Goal: Information Seeking & Learning: Learn about a topic

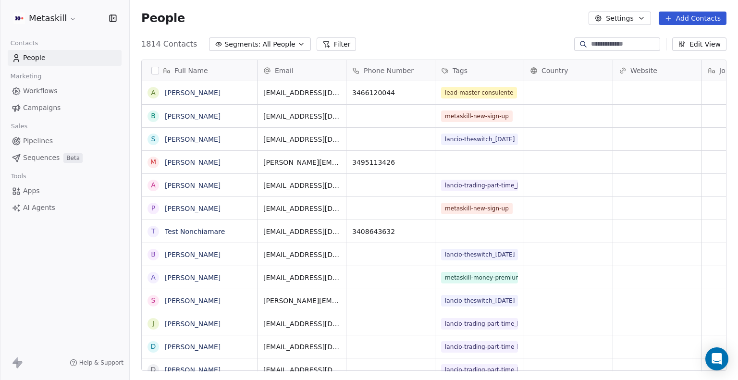
scroll to position [327, 601]
click at [319, 44] on button "Filter" at bounding box center [337, 43] width 40 height 13
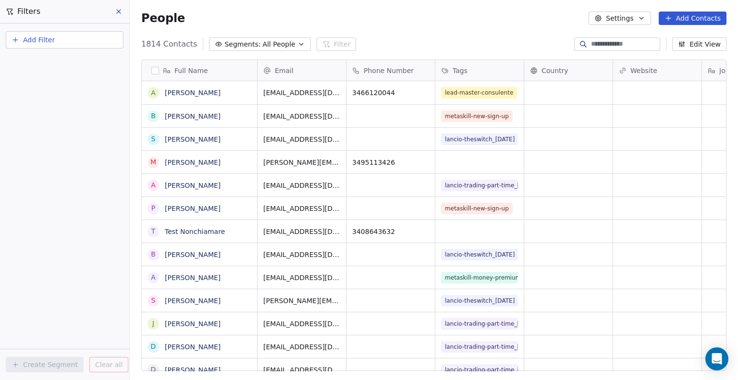
click at [62, 38] on button "Add Filter" at bounding box center [65, 39] width 118 height 17
click at [54, 55] on div "Contact properties" at bounding box center [64, 62] width 109 height 15
type input "***"
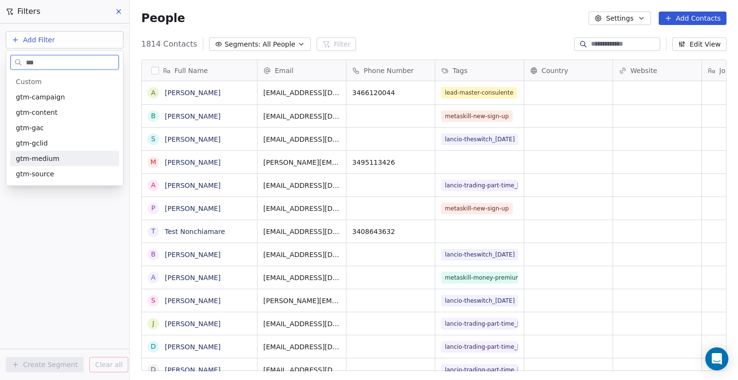
click at [55, 161] on span "gtm-medium" at bounding box center [38, 159] width 44 height 10
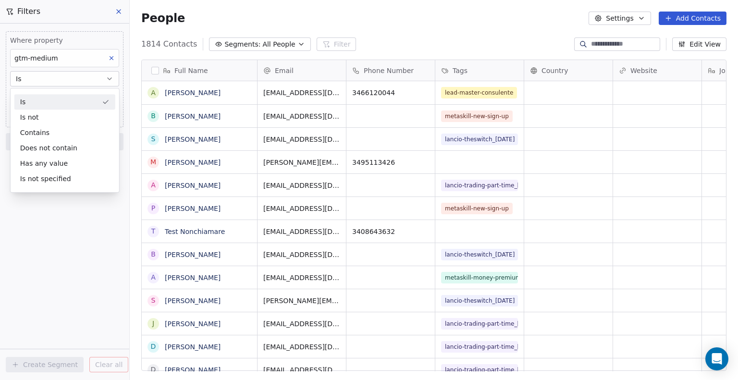
click at [62, 106] on div "Is" at bounding box center [64, 101] width 101 height 15
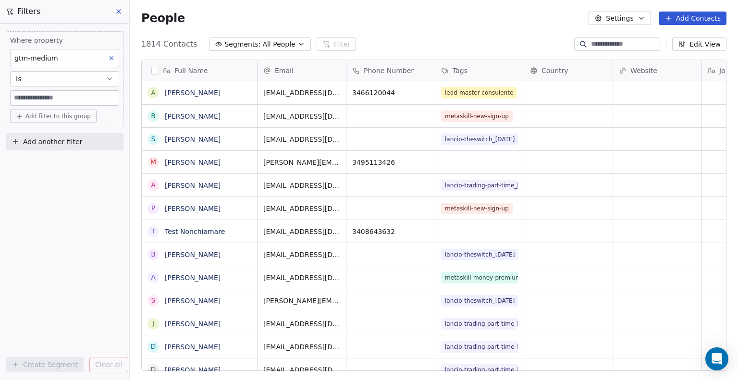
click at [43, 99] on input at bounding box center [65, 98] width 108 height 14
type input "****"
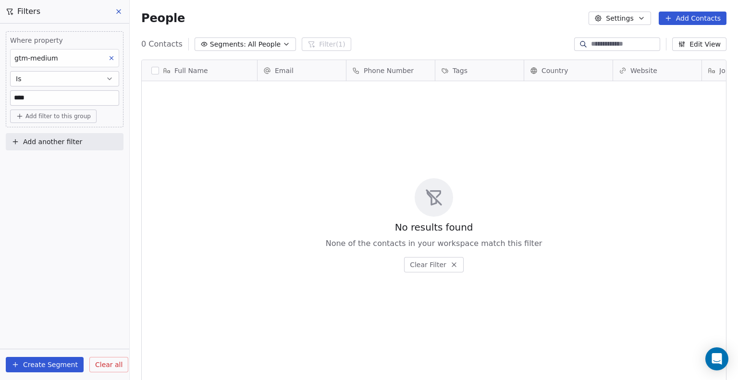
click at [84, 78] on button "Is" at bounding box center [64, 78] width 109 height 15
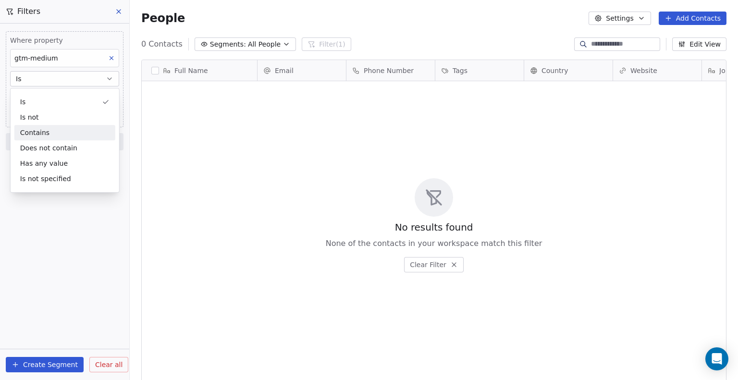
click at [55, 128] on div "Contains" at bounding box center [64, 132] width 101 height 15
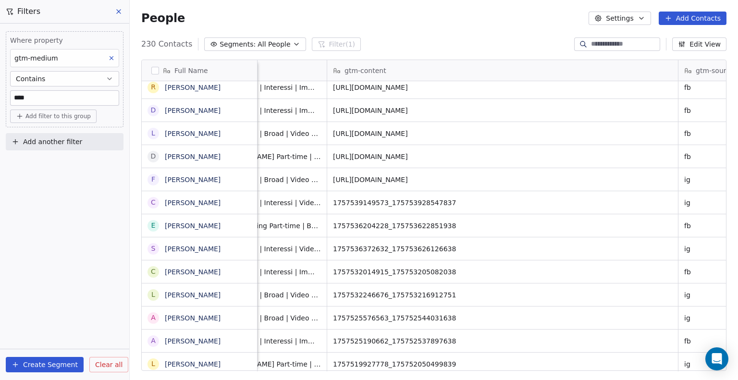
scroll to position [0, 1645]
click at [115, 7] on button at bounding box center [119, 11] width 14 height 13
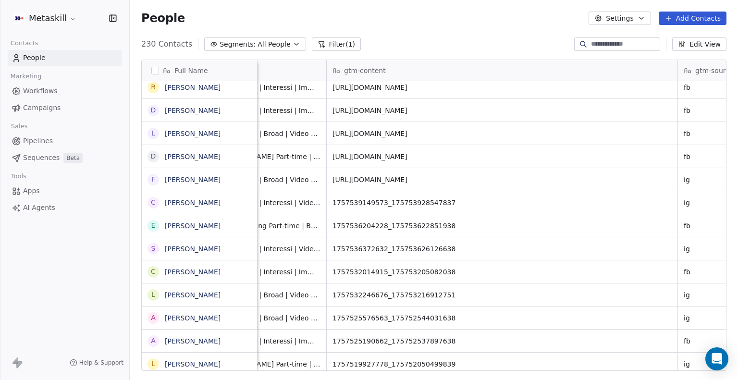
click at [323, 42] on button "Filter (1)" at bounding box center [337, 43] width 50 height 13
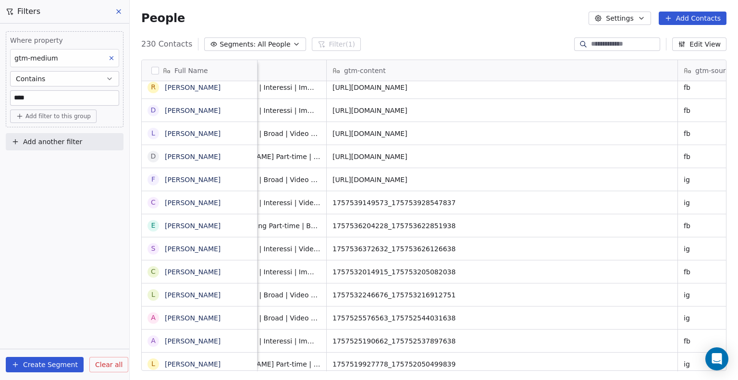
click at [110, 53] on button at bounding box center [111, 58] width 12 height 12
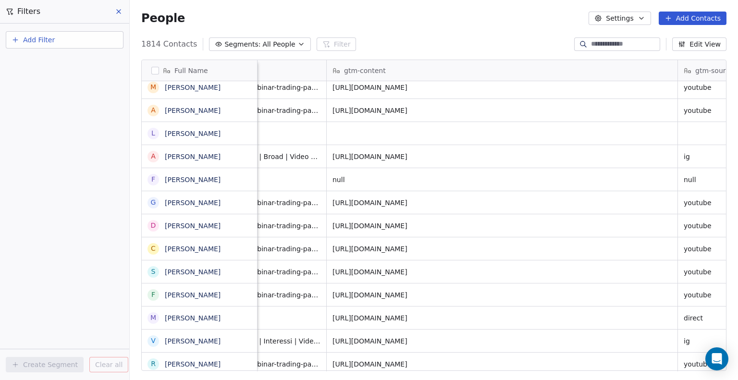
scroll to position [0, 0]
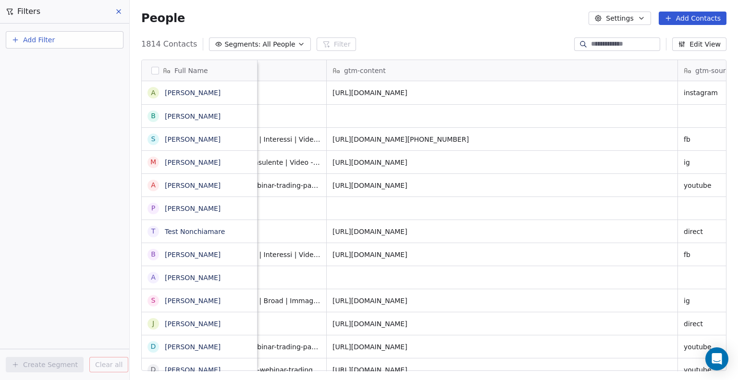
click at [407, 72] on div "gtm-content" at bounding box center [501, 71] width 337 height 10
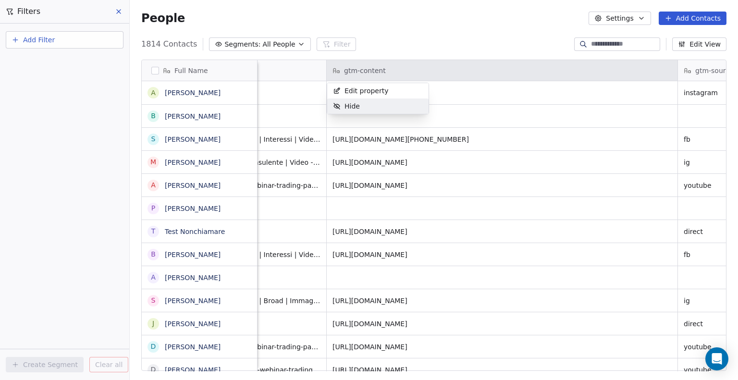
click at [111, 40] on html "Metaskill Contacts People Marketing Workflows Campaigns Sales Pipelines Sequenc…" at bounding box center [369, 190] width 738 height 380
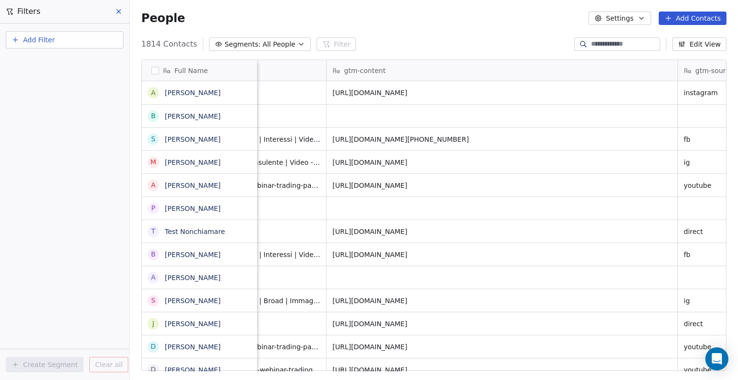
click at [76, 43] on button "Add Filter" at bounding box center [65, 39] width 118 height 17
click at [62, 63] on span "Contact properties" at bounding box center [47, 62] width 62 height 10
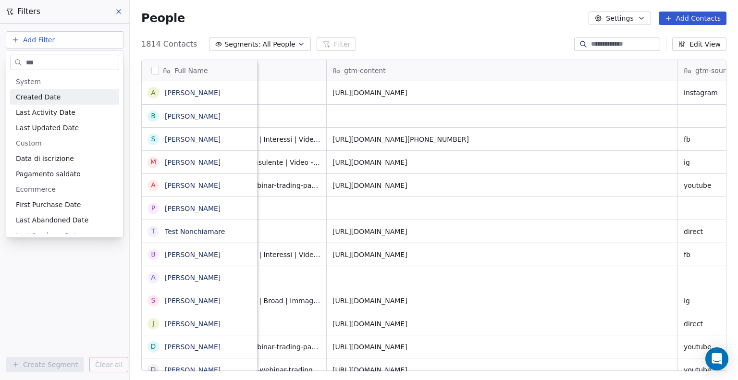
type input "***"
click at [70, 92] on div "Created Date" at bounding box center [65, 97] width 98 height 10
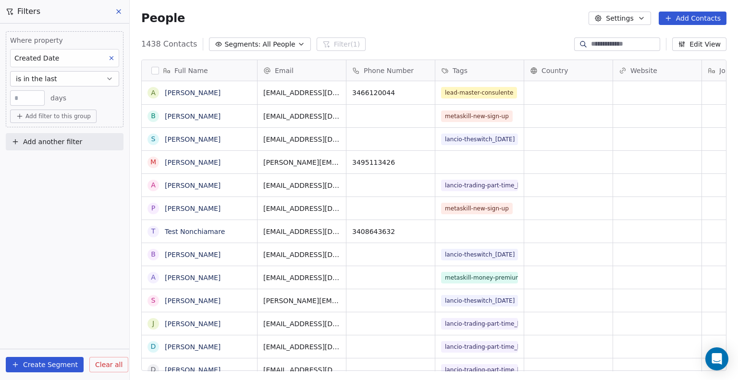
scroll to position [327, 601]
click at [34, 99] on input "**" at bounding box center [27, 98] width 30 height 7
click at [55, 74] on button "is in the last" at bounding box center [64, 78] width 109 height 15
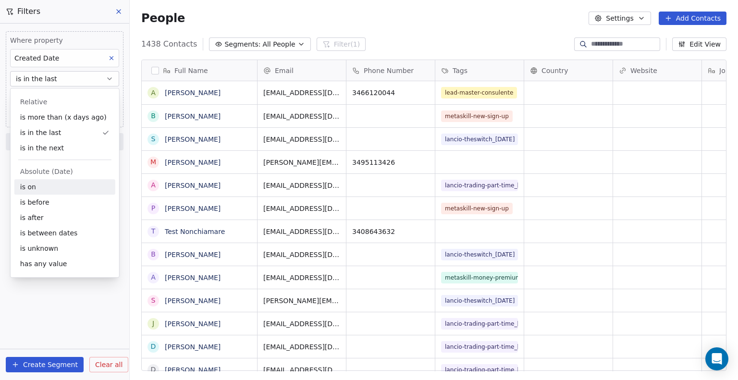
click at [53, 192] on div "is on" at bounding box center [64, 186] width 101 height 15
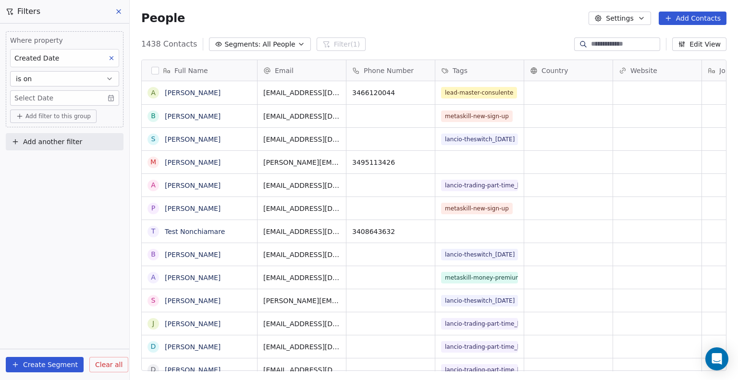
click at [45, 103] on body "Metaskill Contacts People Marketing Workflows Campaigns Sales Pipelines Sequenc…" at bounding box center [369, 190] width 738 height 380
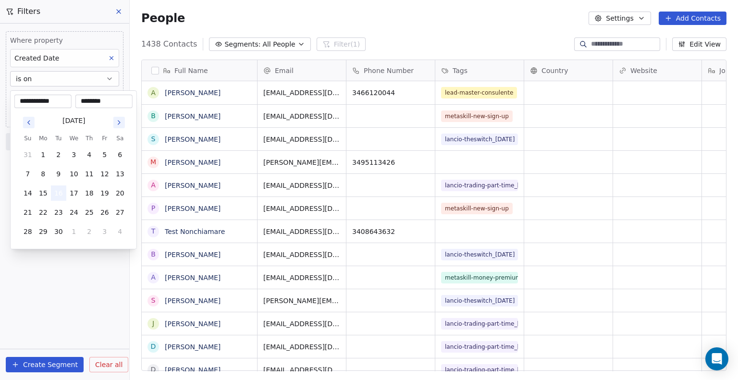
click at [57, 191] on button "16" at bounding box center [58, 193] width 15 height 15
click at [55, 188] on button "16" at bounding box center [58, 193] width 15 height 15
click at [67, 299] on html "Metaskill Contacts People Marketing Workflows Campaigns Sales Pipelines Sequenc…" at bounding box center [369, 190] width 738 height 380
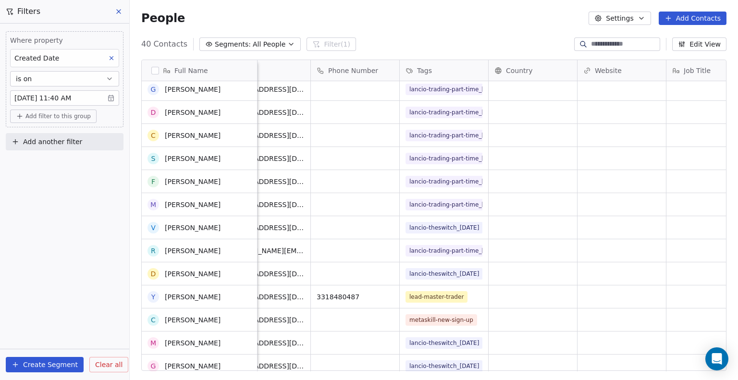
scroll to position [0, 0]
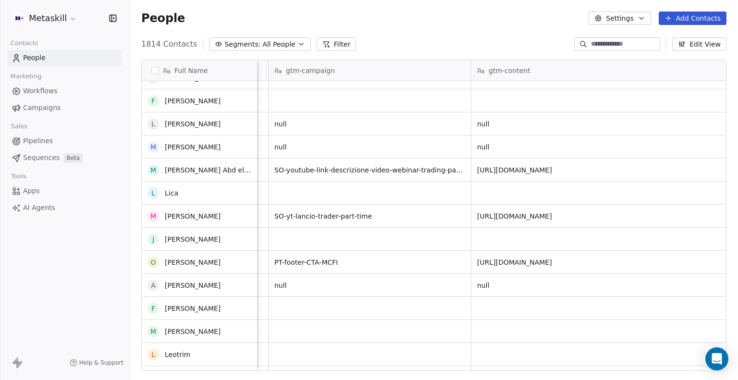
scroll to position [4231, 0]
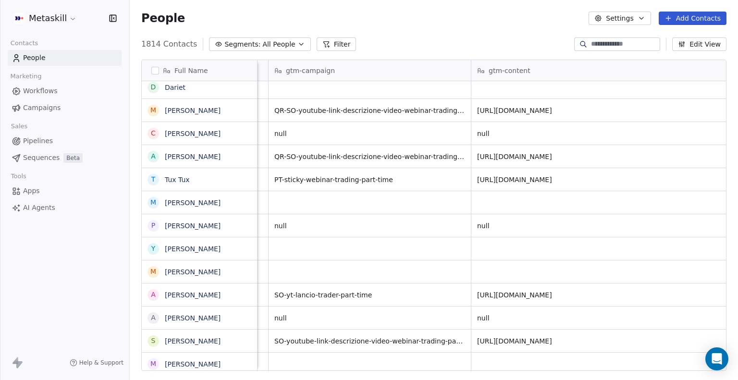
click at [335, 48] on button "Filter" at bounding box center [337, 43] width 40 height 13
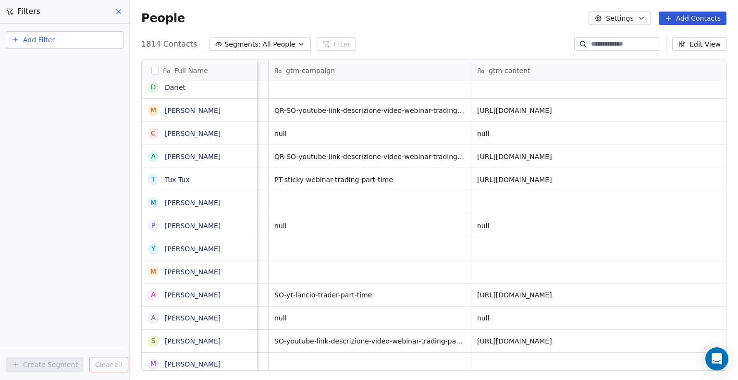
click at [65, 39] on button "Add Filter" at bounding box center [65, 39] width 118 height 17
click at [56, 67] on div "Contact properties" at bounding box center [64, 62] width 109 height 15
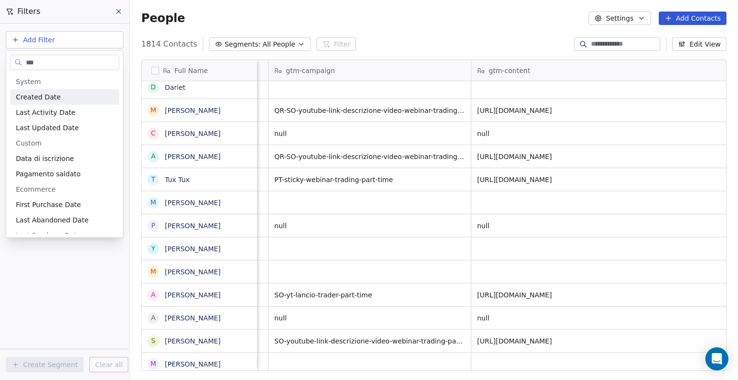
type input "***"
click at [54, 97] on span "Created Date" at bounding box center [38, 97] width 45 height 10
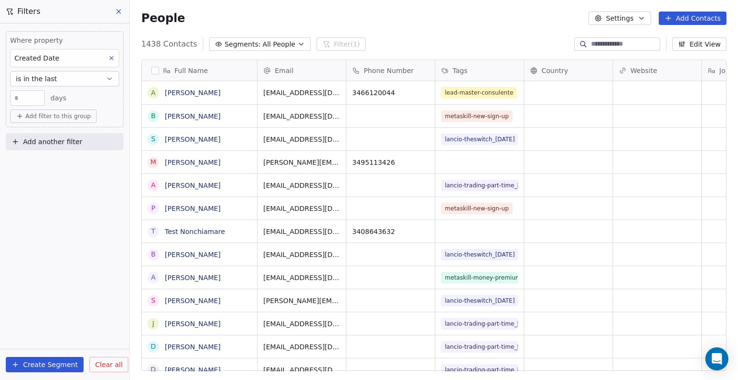
click at [47, 86] on button "is in the last" at bounding box center [64, 78] width 109 height 15
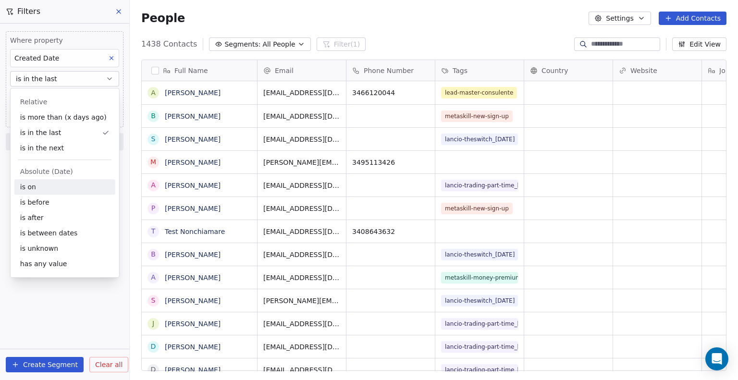
click at [57, 185] on div "is on" at bounding box center [64, 186] width 101 height 15
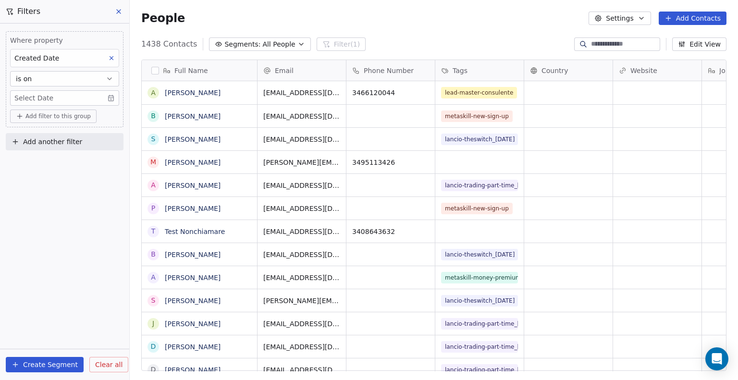
click at [48, 99] on body "Metaskill Contacts People Marketing Workflows Campaigns Sales Pipelines Sequenc…" at bounding box center [369, 190] width 738 height 380
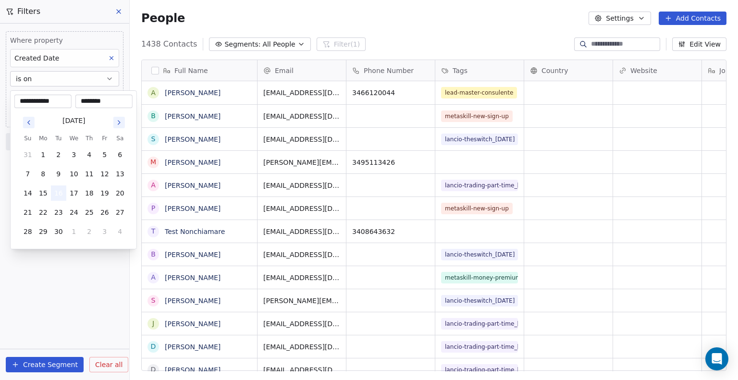
click at [58, 191] on button "16" at bounding box center [58, 193] width 15 height 15
click at [60, 333] on html "Metaskill Contacts People Marketing Workflows Campaigns Sales Pipelines Sequenc…" at bounding box center [369, 190] width 738 height 380
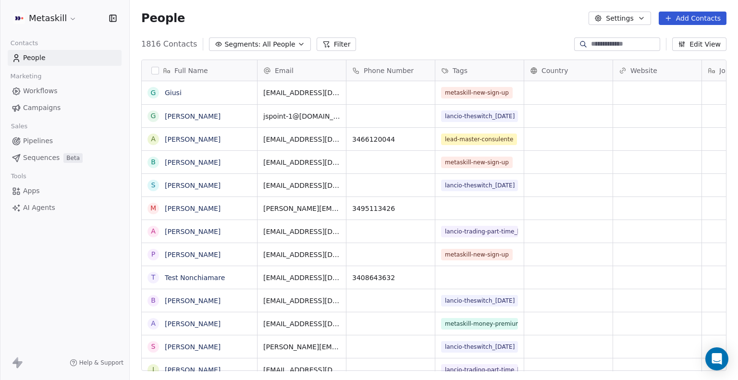
scroll to position [327, 601]
click at [340, 39] on button "Filter" at bounding box center [337, 43] width 40 height 13
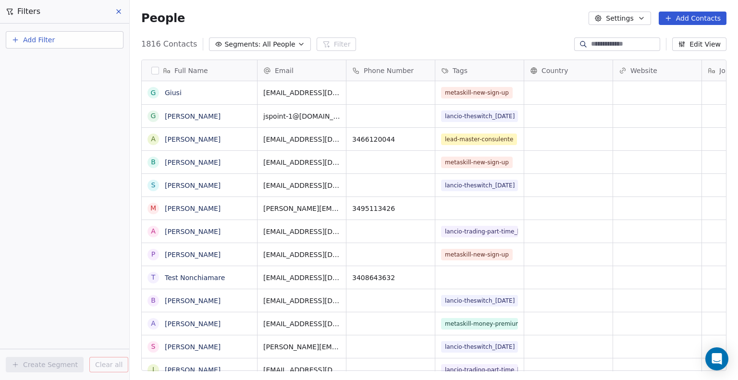
click at [91, 40] on button "Add Filter" at bounding box center [65, 39] width 118 height 17
click at [53, 59] on span "Contact properties" at bounding box center [47, 62] width 62 height 10
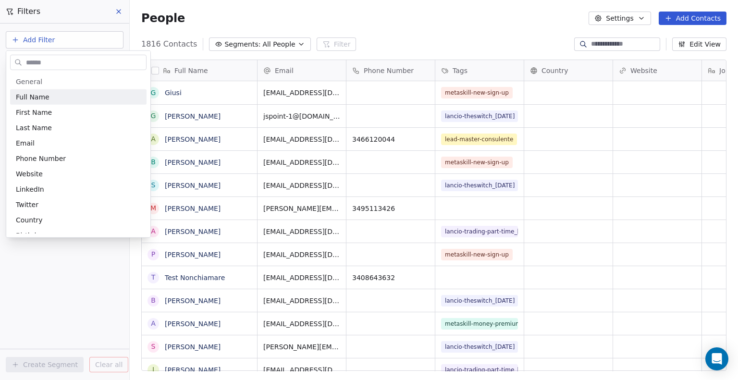
type input "*"
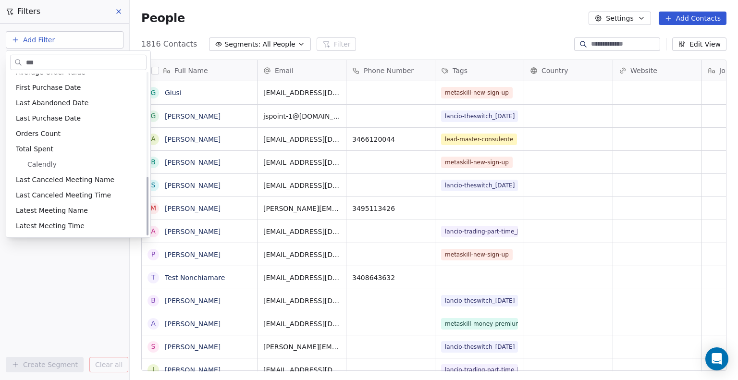
scroll to position [0, 0]
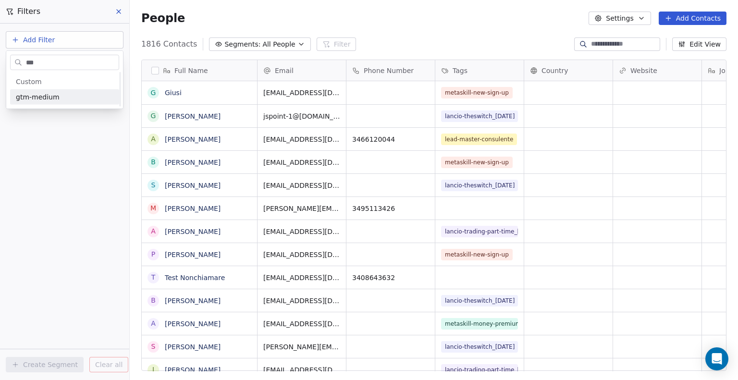
type input "***"
click at [51, 101] on span "gtm-medium" at bounding box center [38, 97] width 44 height 10
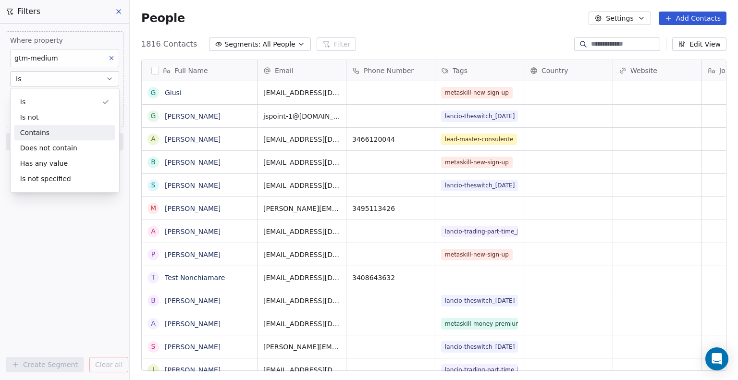
click at [51, 130] on div "Contains" at bounding box center [64, 132] width 101 height 15
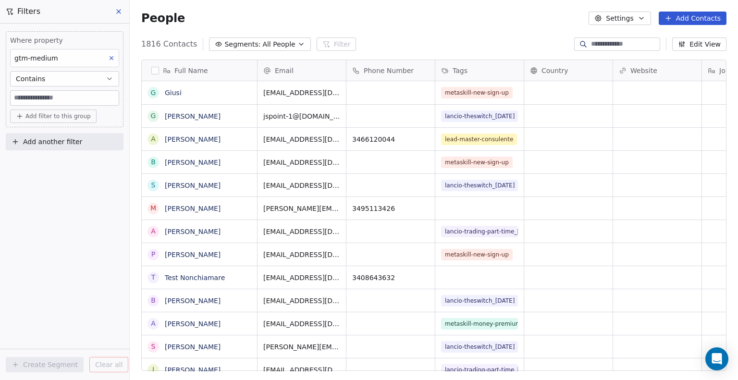
click at [51, 115] on span "Add filter to this group" at bounding box center [57, 116] width 65 height 8
click at [59, 98] on html "Metaskill Contacts People Marketing Workflows Campaigns Sales Pipelines Sequenc…" at bounding box center [369, 190] width 738 height 380
click at [59, 98] on input at bounding box center [65, 98] width 108 height 14
type input "****"
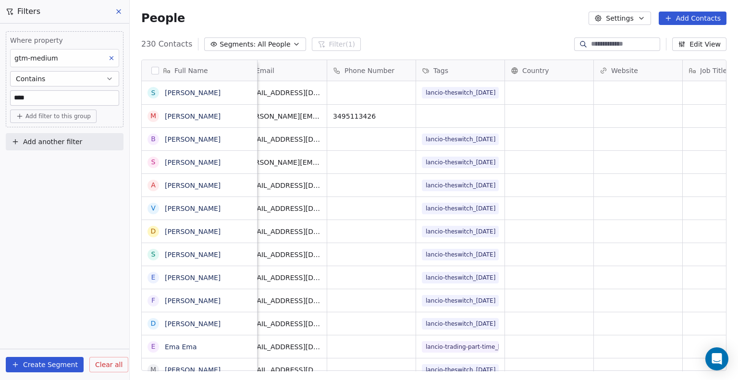
scroll to position [0, 21]
click at [54, 138] on span "Add another filter" at bounding box center [52, 142] width 59 height 10
click at [54, 162] on span "Contact properties" at bounding box center [47, 164] width 62 height 10
type input "***"
click at [44, 203] on div "Tags" at bounding box center [65, 199] width 98 height 10
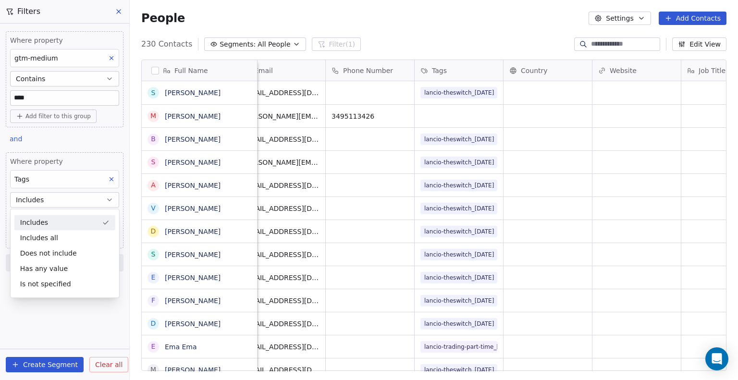
click at [49, 223] on div "Includes" at bounding box center [64, 222] width 101 height 15
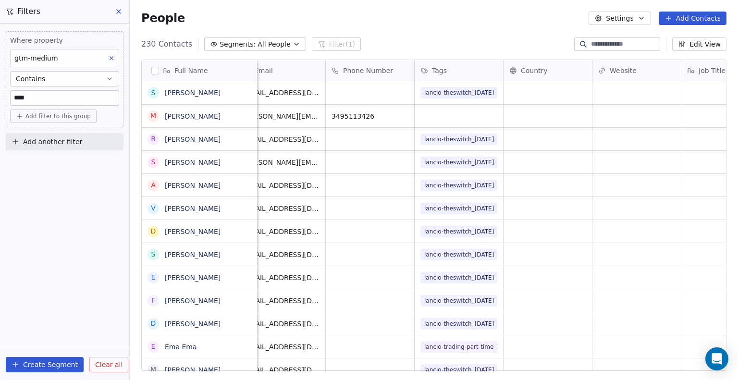
click at [52, 141] on span "Add another filter" at bounding box center [52, 142] width 59 height 10
click at [49, 165] on span "Contact properties" at bounding box center [47, 164] width 62 height 10
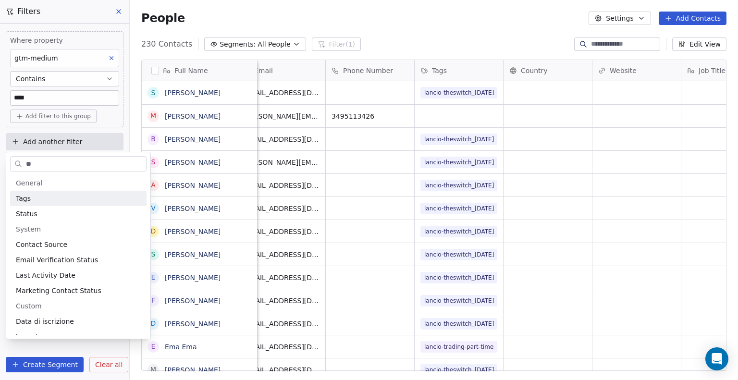
type input "**"
click at [41, 201] on div "Tags" at bounding box center [78, 199] width 125 height 10
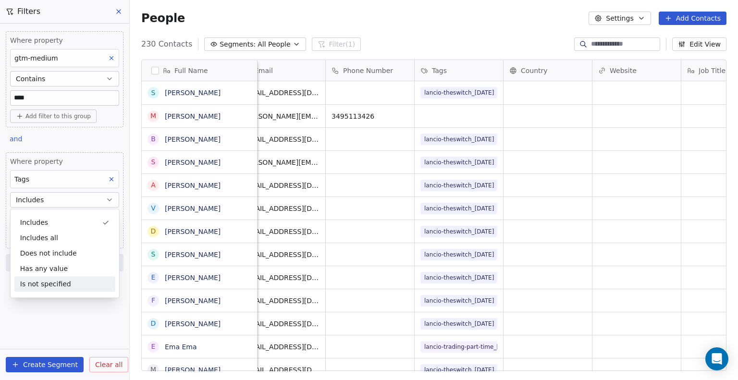
click at [50, 332] on div "Where property gtm-medium Contains **** Add filter to this group and Where prop…" at bounding box center [64, 202] width 129 height 357
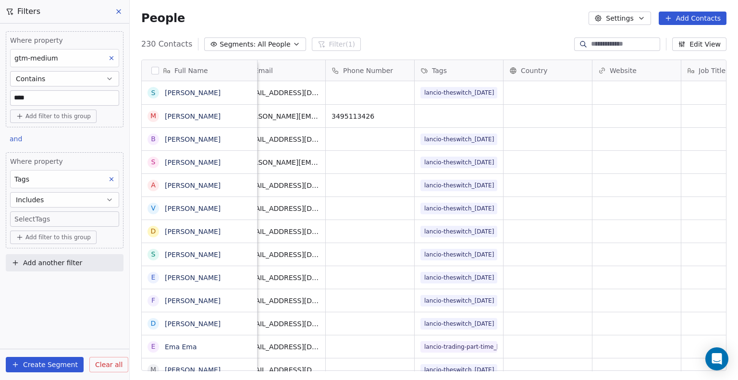
click at [46, 223] on body "Metaskill Contacts People Marketing Workflows Campaigns Sales Pipelines Sequenc…" at bounding box center [369, 190] width 738 height 380
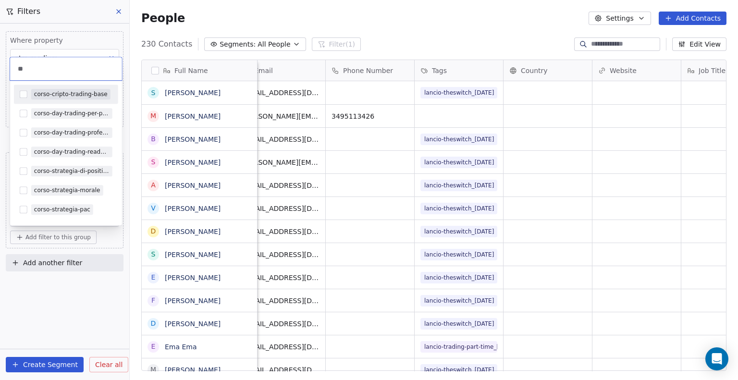
type input "*"
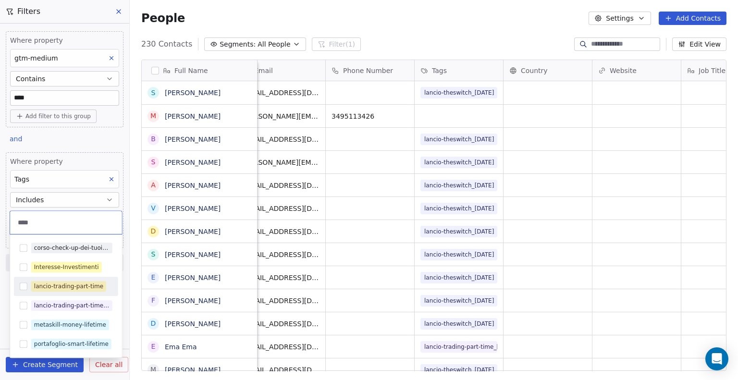
type input "****"
click at [29, 288] on div "lancio-trading-part-time" at bounding box center [66, 286] width 104 height 15
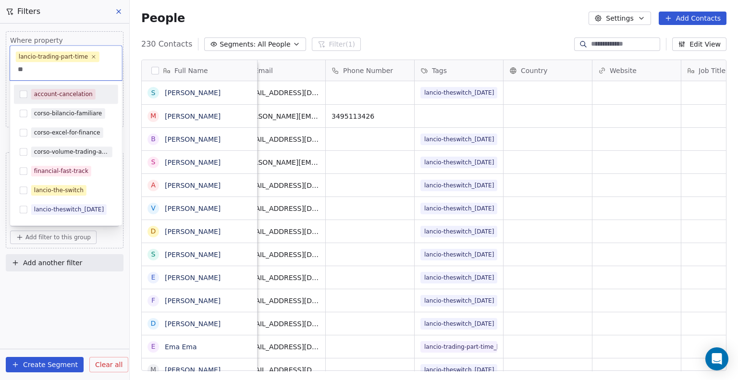
type input "*"
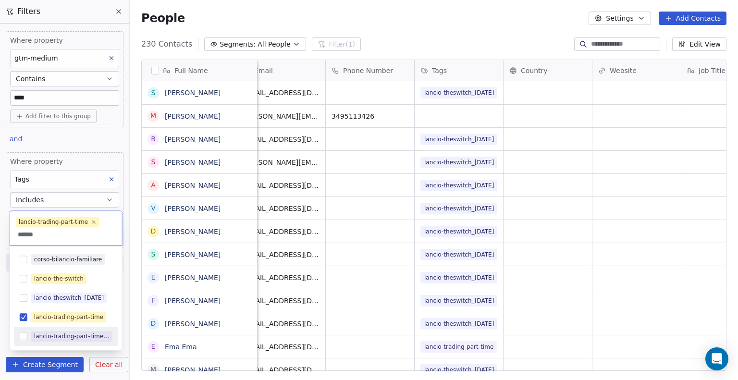
type input "******"
click at [25, 336] on button "Suggestions" at bounding box center [24, 337] width 8 height 8
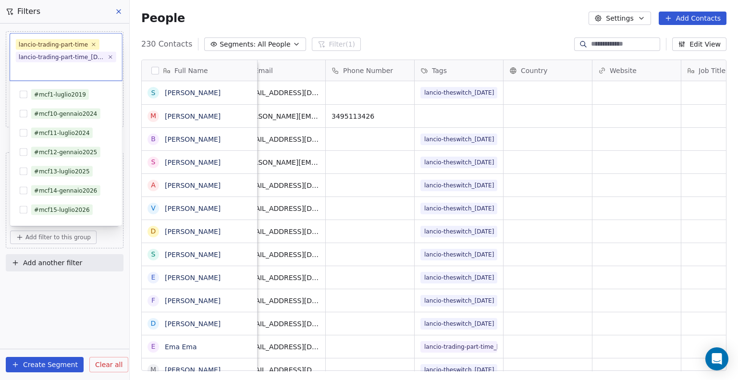
click at [48, 280] on html "Metaskill Contacts People Marketing Workflows Campaigns Sales Pipelines Sequenc…" at bounding box center [369, 190] width 738 height 380
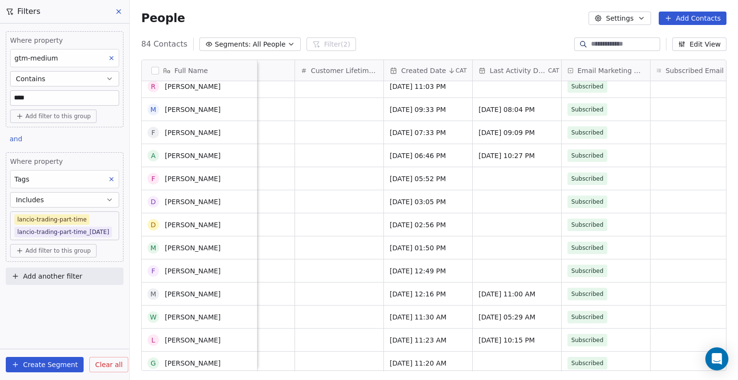
scroll to position [0, 0]
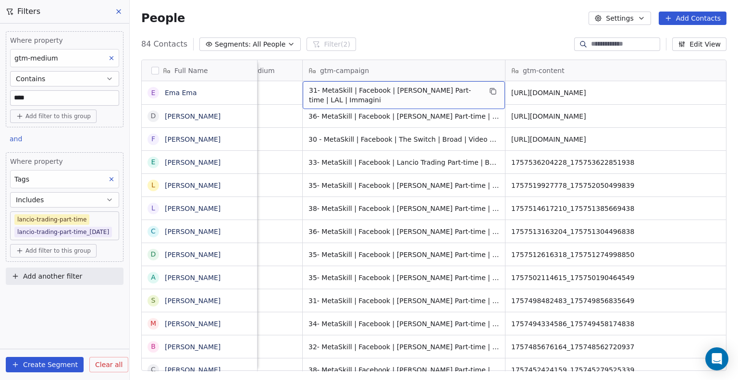
drag, startPoint x: 319, startPoint y: 83, endPoint x: 346, endPoint y: 82, distance: 26.9
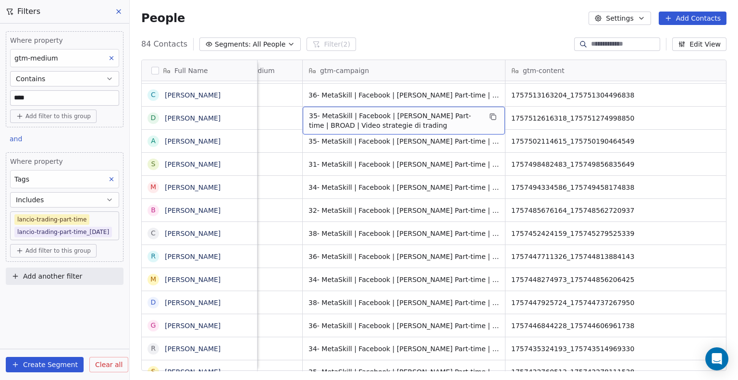
scroll to position [38, 0]
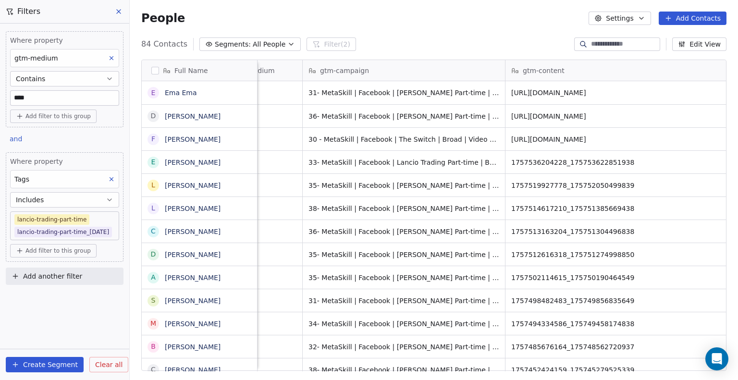
click at [386, 40] on div "84 Contacts Segments: All People Filter (2) Edit View" at bounding box center [434, 44] width 608 height 15
click at [36, 100] on input "****" at bounding box center [65, 98] width 108 height 14
type input "*"
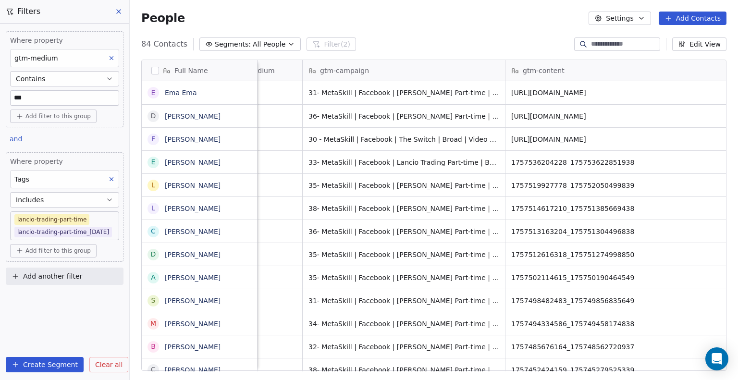
type input "****"
click at [98, 222] on body "Metaskill Contacts People Marketing Workflows Campaigns Sales Pipelines Sequenc…" at bounding box center [369, 190] width 738 height 380
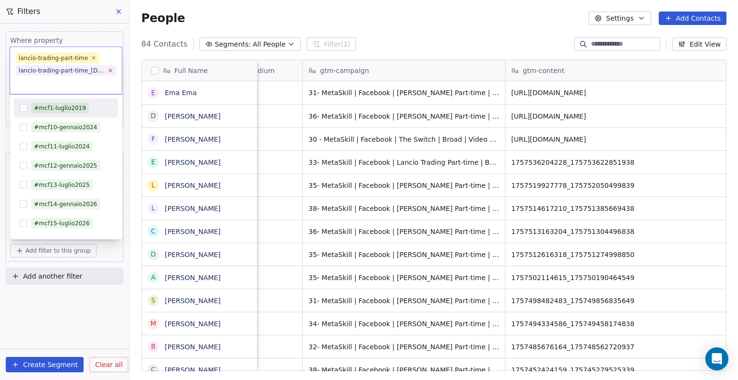
click at [110, 73] on icon at bounding box center [110, 70] width 6 height 6
click at [91, 68] on icon at bounding box center [94, 70] width 6 height 6
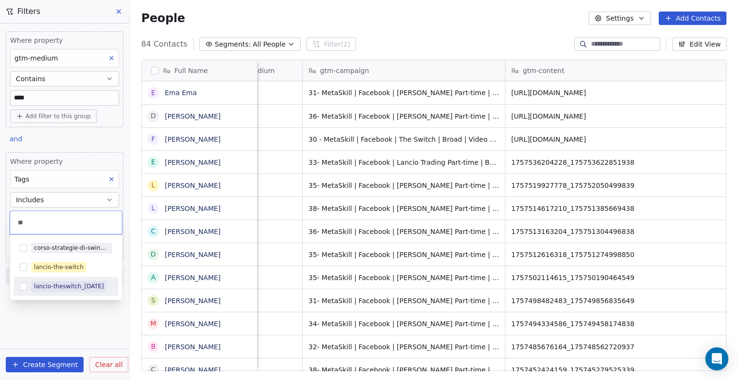
type input "**"
click at [25, 279] on div "lancio-theswitch_[DATE]" at bounding box center [66, 286] width 104 height 15
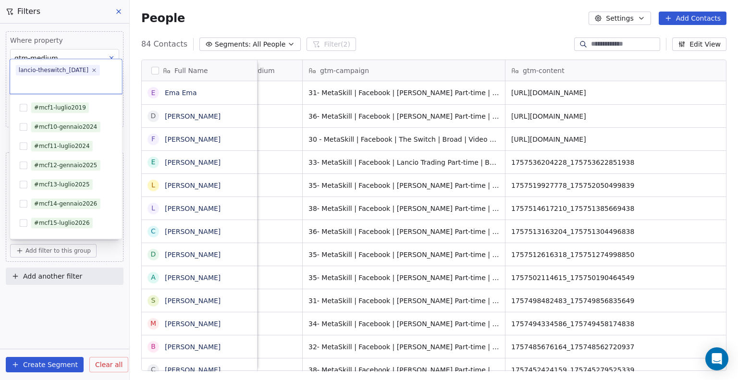
click at [58, 320] on html "Metaskill Contacts People Marketing Workflows Campaigns Sales Pipelines Sequenc…" at bounding box center [369, 190] width 738 height 380
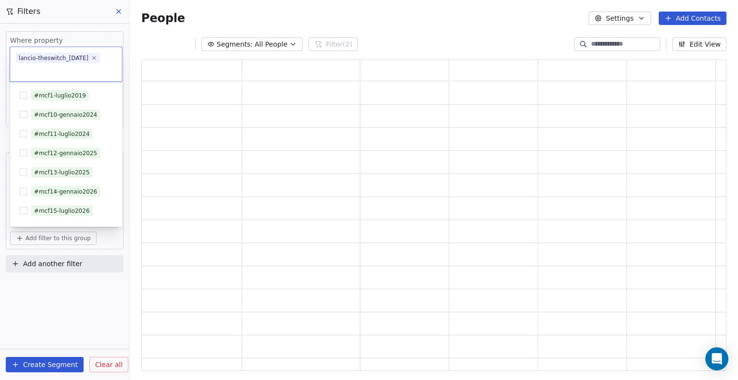
click at [58, 320] on html "Metaskill Contacts People Marketing Workflows Campaigns Sales Pipelines Sequenc…" at bounding box center [369, 190] width 738 height 380
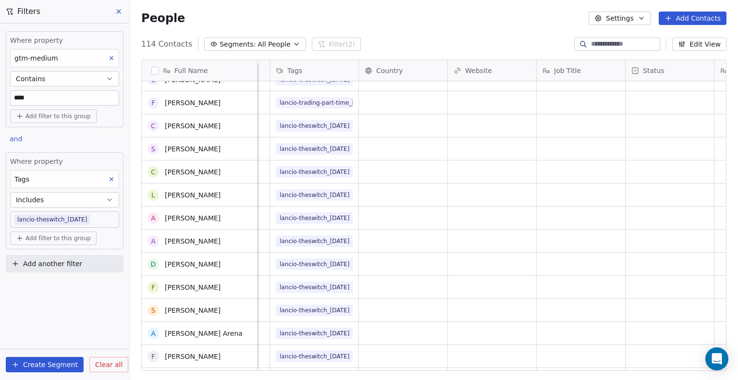
scroll to position [158, 0]
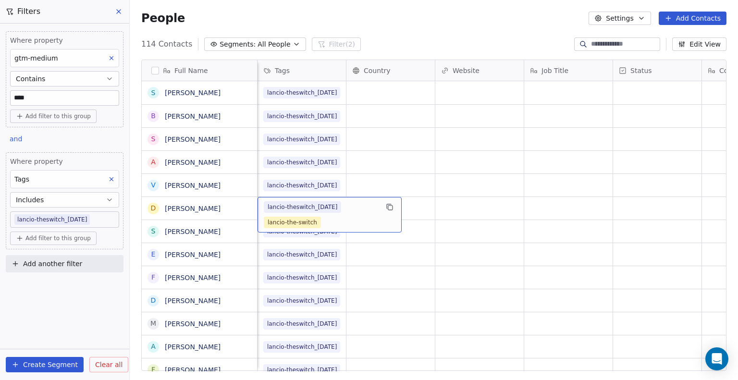
click at [103, 219] on body "Metaskill Contacts People Marketing Workflows Campaigns Sales Pipelines Sequenc…" at bounding box center [369, 190] width 738 height 380
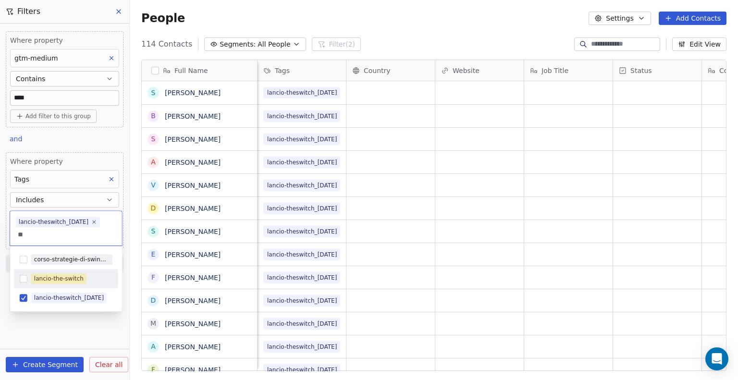
type input "**"
click at [34, 282] on div "lancio-the-switch" at bounding box center [59, 278] width 50 height 9
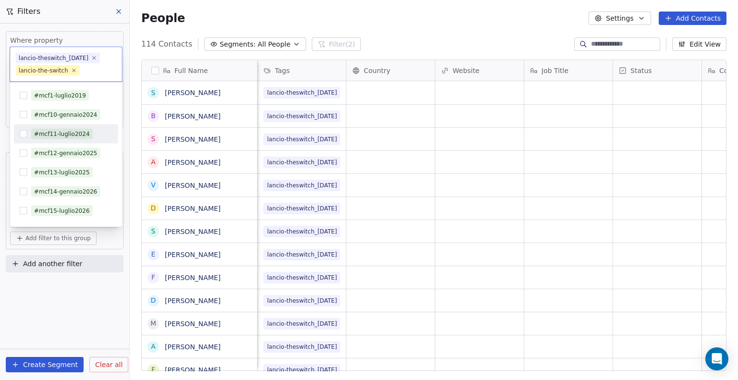
click at [25, 300] on html "Metaskill Contacts People Marketing Workflows Campaigns Sales Pipelines Sequenc…" at bounding box center [369, 190] width 738 height 380
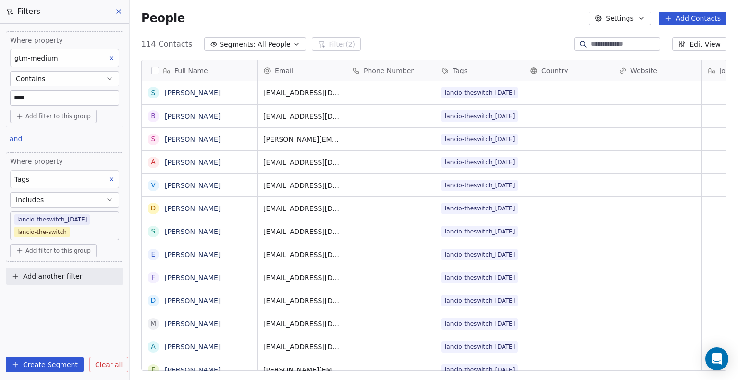
click at [72, 229] on body "Metaskill Contacts People Marketing Workflows Campaigns Sales Pipelines Sequenc…" at bounding box center [369, 190] width 738 height 380
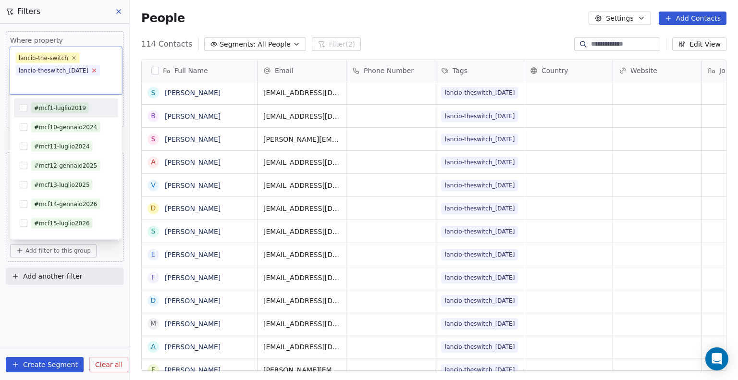
click at [96, 72] on icon at bounding box center [94, 70] width 3 height 3
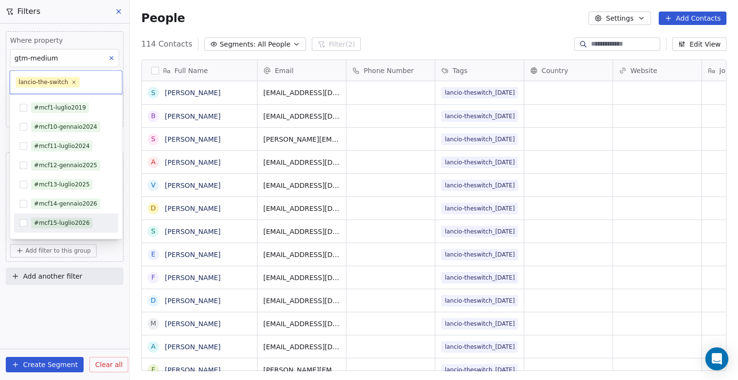
click at [78, 316] on html "Metaskill Contacts People Marketing Workflows Campaigns Sales Pipelines Sequenc…" at bounding box center [369, 190] width 738 height 380
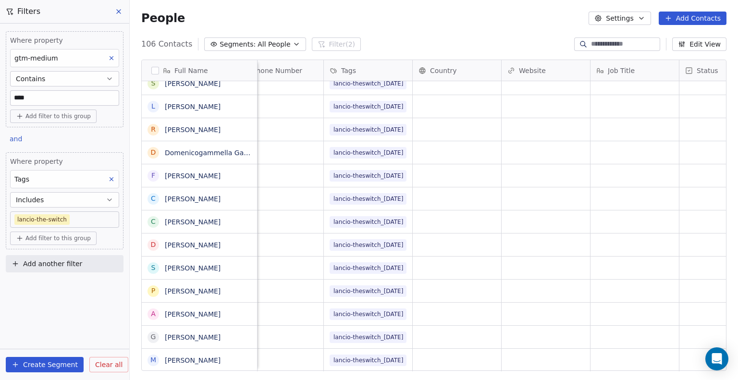
click at [109, 181] on icon at bounding box center [111, 179] width 7 height 7
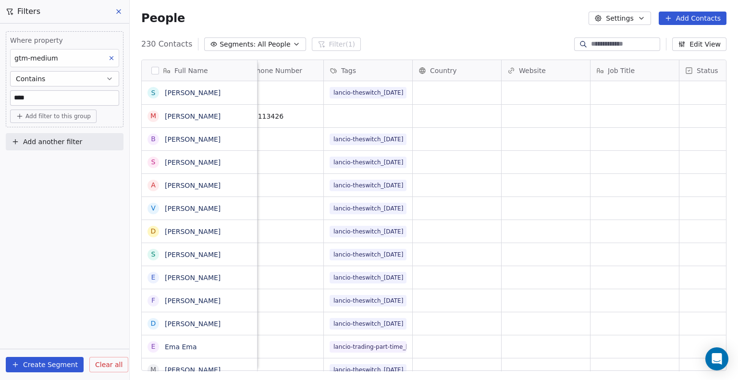
click at [112, 57] on icon at bounding box center [111, 58] width 3 height 3
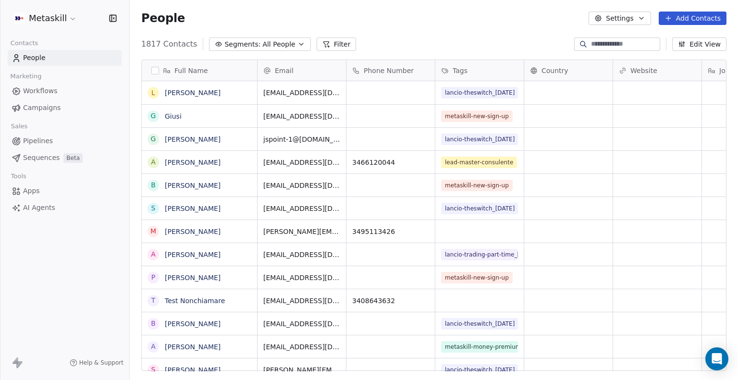
scroll to position [327, 601]
click at [330, 43] on button "Filter" at bounding box center [337, 43] width 40 height 13
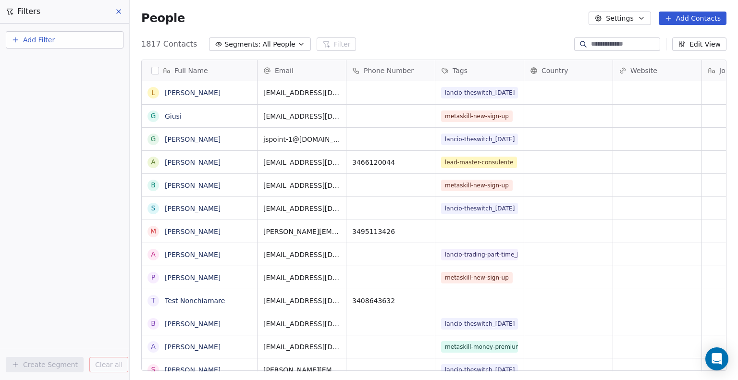
click at [70, 45] on button "Add Filter" at bounding box center [65, 39] width 118 height 17
click at [49, 66] on span "Contact properties" at bounding box center [47, 62] width 62 height 10
type input "***"
click at [58, 103] on div "Tags" at bounding box center [64, 96] width 109 height 15
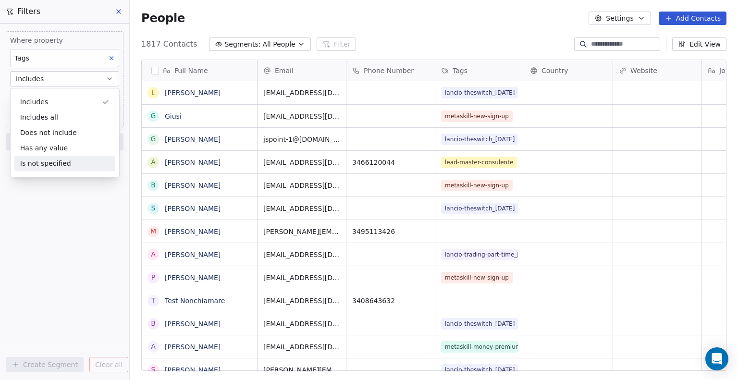
click at [49, 228] on div "Where property Tags Includes Select Tags Add filter to this group Add another f…" at bounding box center [64, 202] width 129 height 357
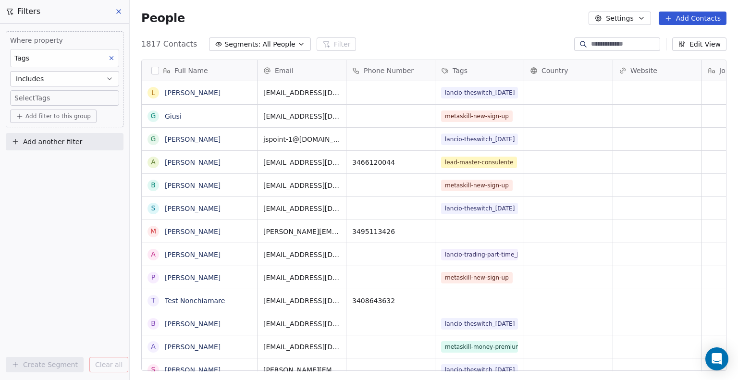
click at [50, 99] on body "Metaskill Contacts People Marketing Workflows Campaigns Sales Pipelines Sequenc…" at bounding box center [369, 190] width 738 height 380
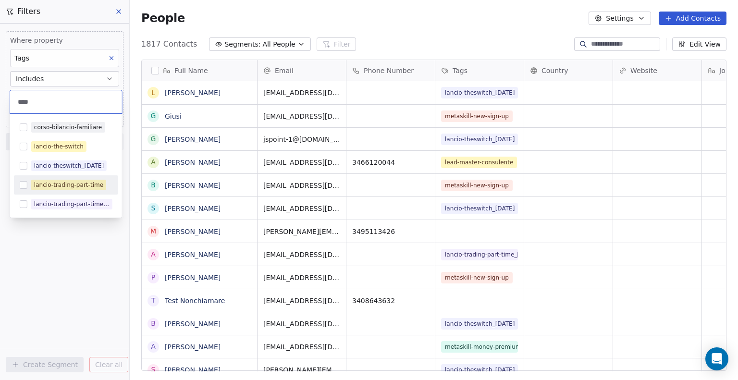
type input "****"
click at [18, 185] on div "lancio-trading-part-time" at bounding box center [66, 184] width 104 height 15
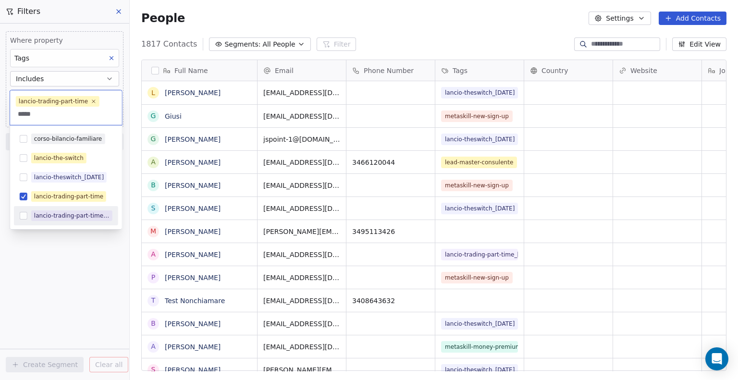
type input "*****"
click at [25, 217] on button "Suggestions" at bounding box center [24, 216] width 8 height 8
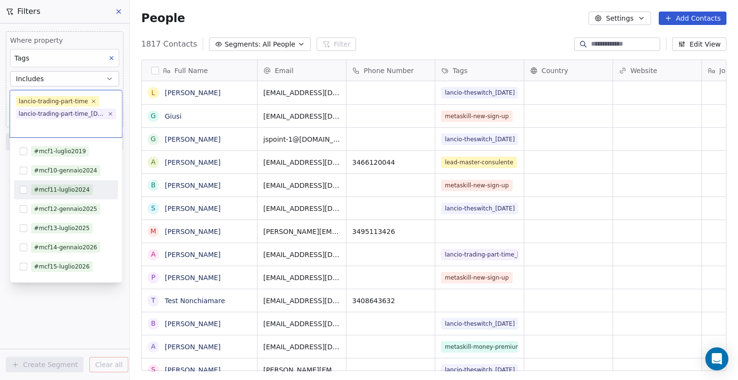
click at [323, 7] on html "Metaskill Contacts People Marketing Workflows Campaigns Sales Pipelines Sequenc…" at bounding box center [369, 190] width 738 height 380
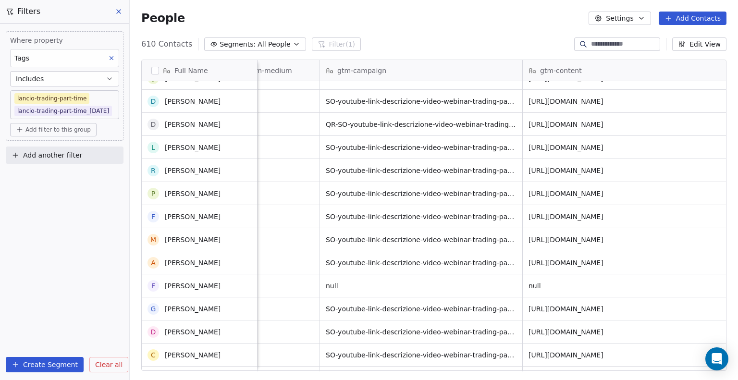
scroll to position [15, 0]
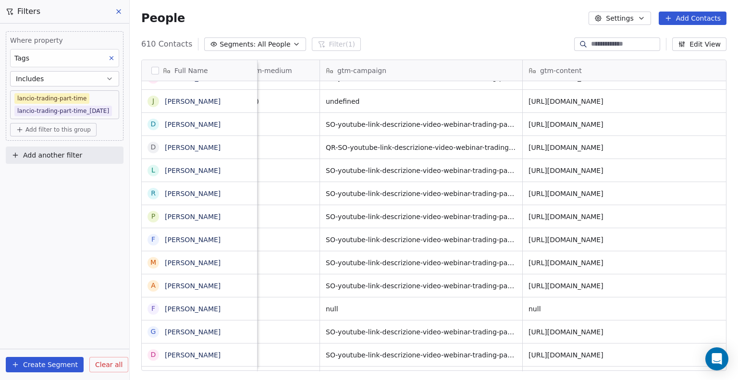
click at [381, 80] on div "gtm-campaign" at bounding box center [421, 70] width 202 height 21
click at [392, 70] on html "Metaskill Contacts People Marketing Workflows Campaigns Sales Pipelines Sequenc…" at bounding box center [369, 190] width 738 height 380
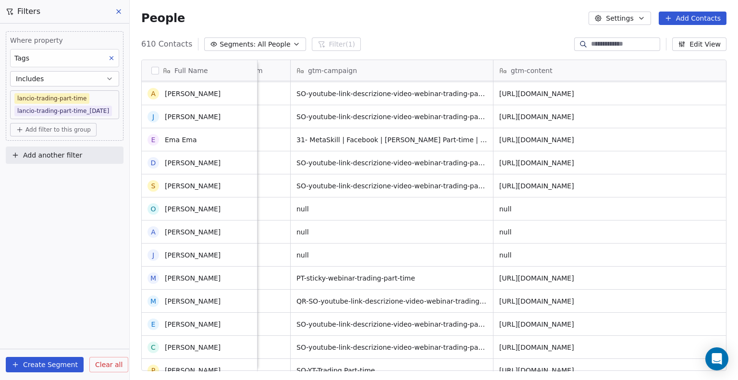
scroll to position [0, 0]
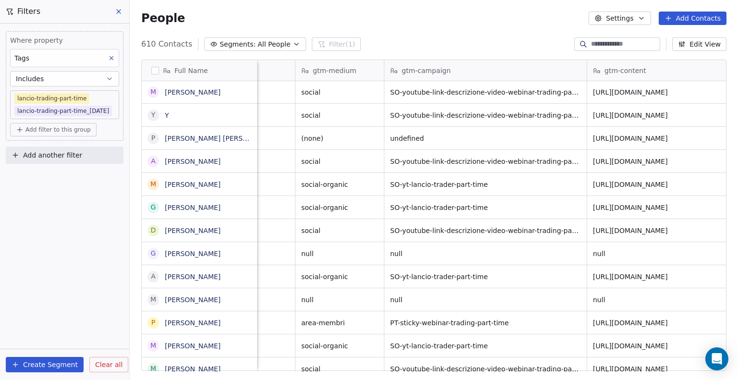
click at [89, 152] on button "Add another filter" at bounding box center [65, 155] width 118 height 17
click at [56, 185] on div "Contact activity" at bounding box center [64, 192] width 109 height 15
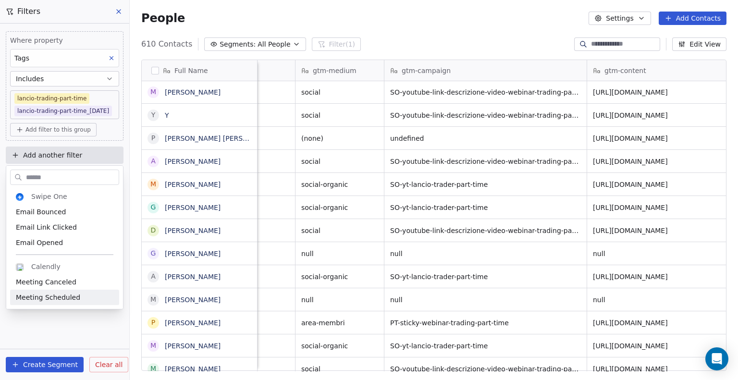
click at [92, 334] on html "Metaskill Contacts People Marketing Workflows Campaigns Sales Pipelines Sequenc…" at bounding box center [369, 190] width 738 height 380
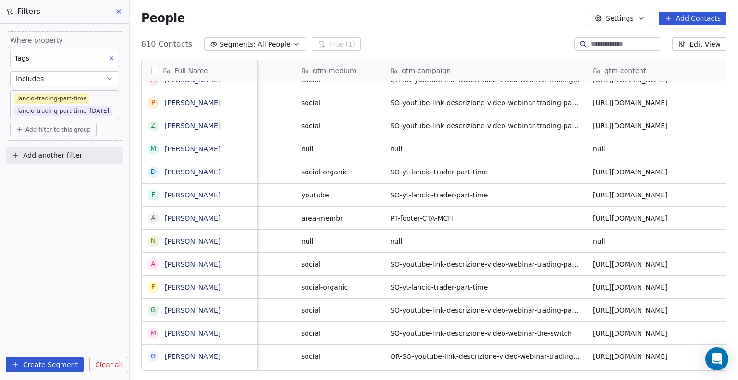
click at [65, 157] on span "Add another filter" at bounding box center [52, 155] width 59 height 10
click at [62, 177] on span "Contact properties" at bounding box center [47, 178] width 62 height 10
type input "***"
click at [63, 213] on div "gtm-medium" at bounding box center [65, 212] width 98 height 10
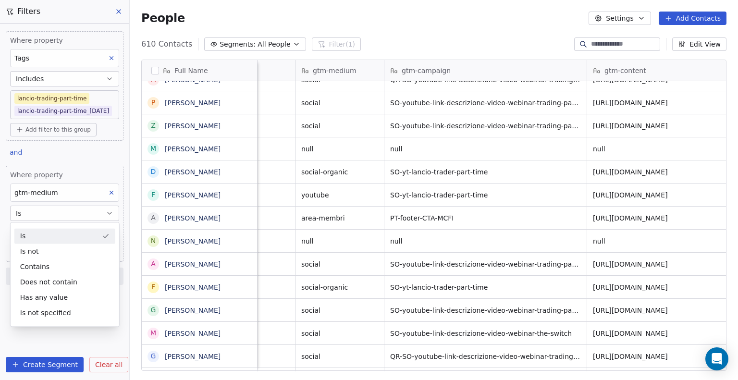
click at [40, 236] on div "Is" at bounding box center [64, 235] width 101 height 15
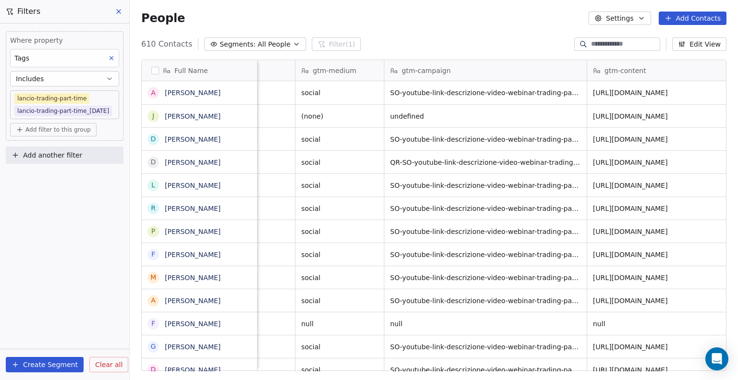
click at [48, 158] on span "Add another filter" at bounding box center [52, 155] width 59 height 10
click at [50, 180] on span "Contact properties" at bounding box center [47, 178] width 62 height 10
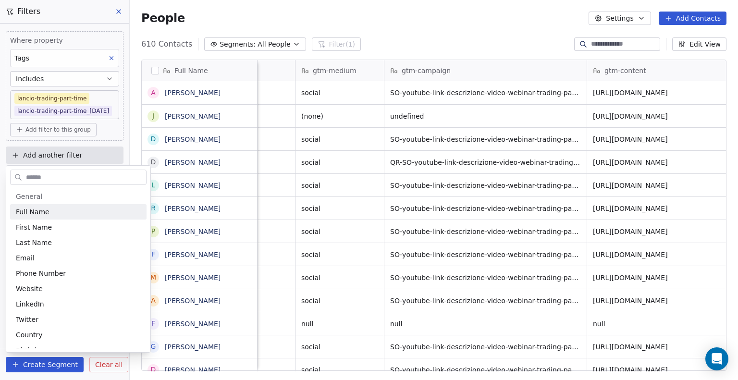
type input "*"
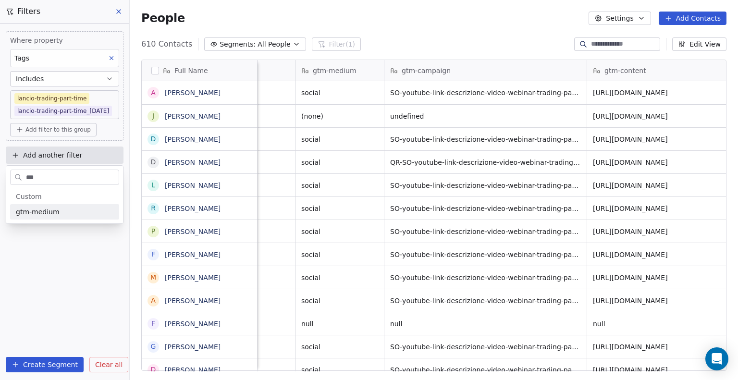
type input "***"
click at [45, 216] on span "gtm-medium" at bounding box center [38, 212] width 44 height 10
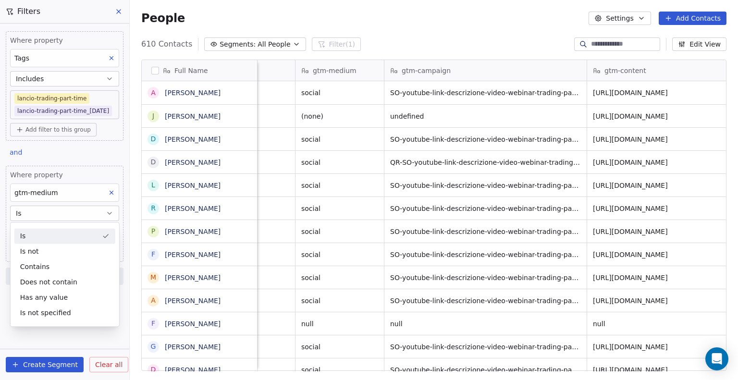
click at [34, 210] on button "Is" at bounding box center [64, 213] width 109 height 15
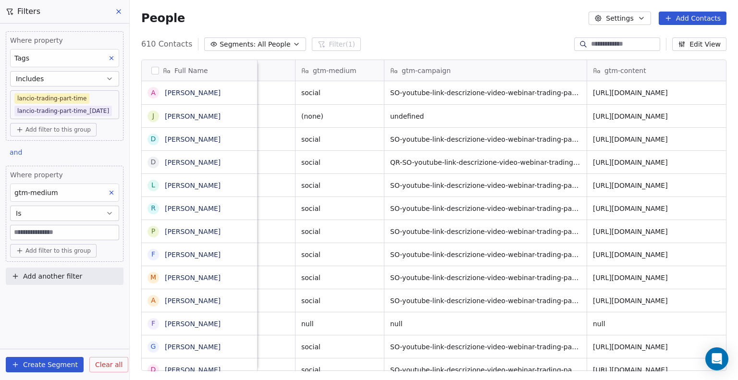
click at [34, 233] on input at bounding box center [65, 232] width 108 height 14
type input "****"
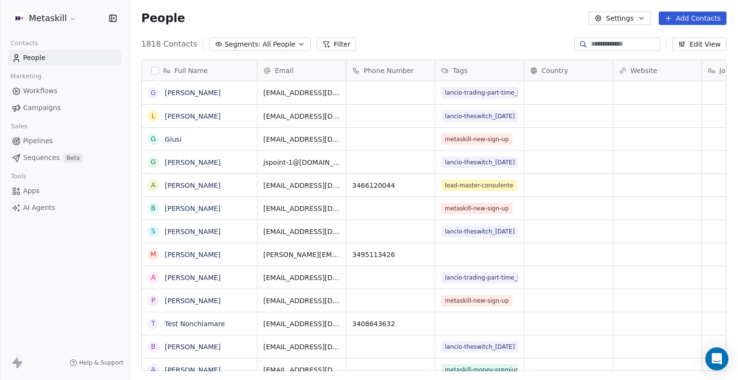
scroll to position [327, 601]
click at [326, 45] on button "Filter" at bounding box center [337, 43] width 40 height 13
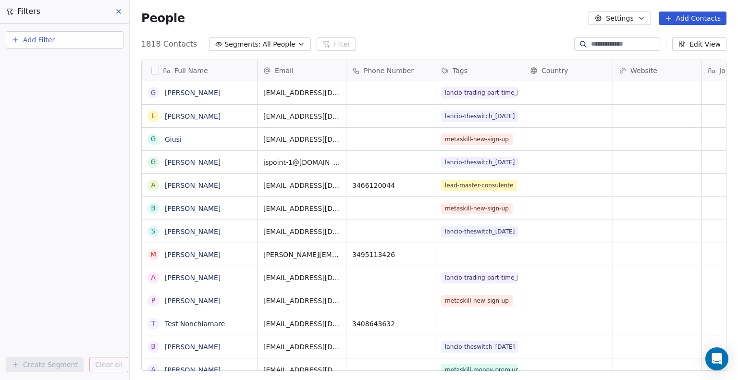
click at [64, 43] on button "Add Filter" at bounding box center [65, 39] width 118 height 17
click at [54, 63] on span "Contact properties" at bounding box center [47, 62] width 62 height 10
type input "***"
click at [48, 98] on div "Tags" at bounding box center [65, 97] width 98 height 10
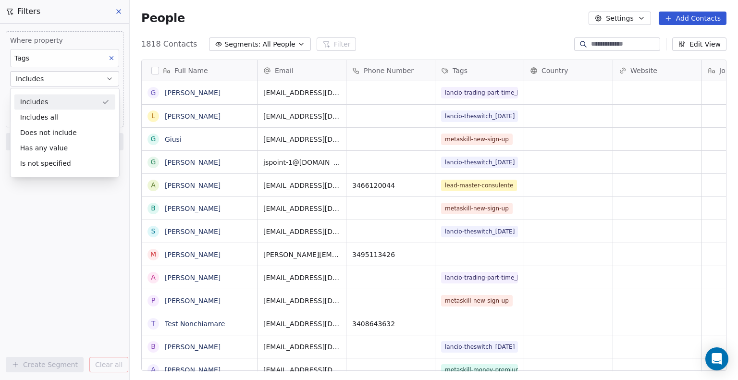
click at [52, 103] on div "Includes" at bounding box center [64, 101] width 101 height 15
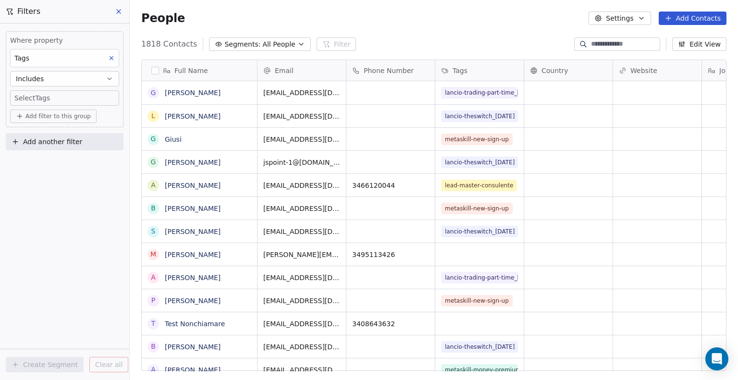
click at [50, 102] on body "Metaskill Contacts People Marketing Workflows Campaigns Sales Pipelines Sequenc…" at bounding box center [369, 190] width 738 height 380
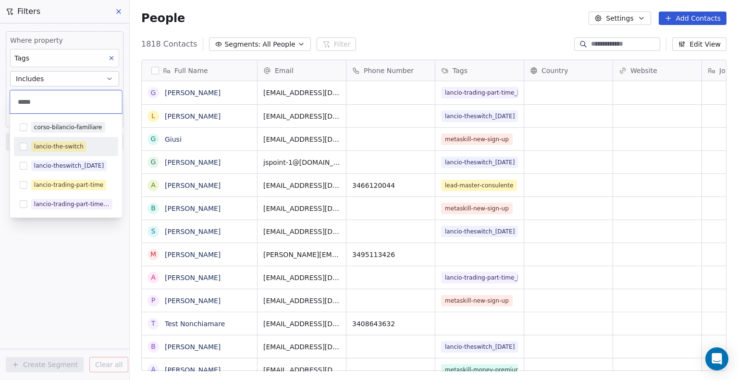
type input "*****"
click at [25, 146] on button "Suggestions" at bounding box center [24, 147] width 8 height 8
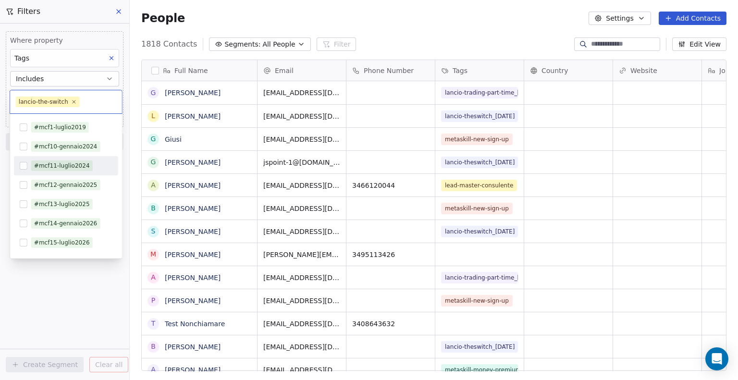
click at [25, 161] on div "#mcf11-luglio2024" at bounding box center [66, 165] width 104 height 15
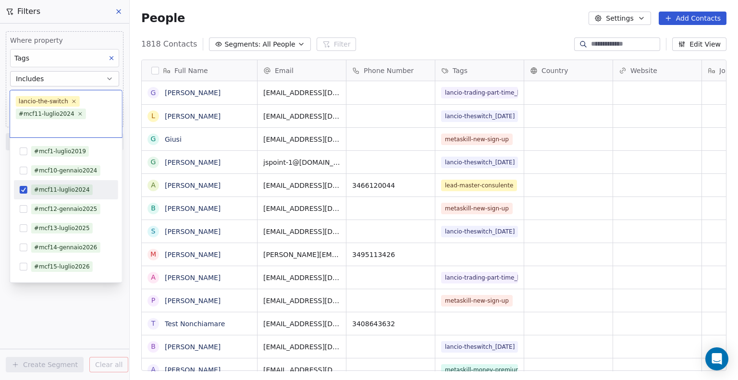
click at [27, 182] on div "#mcf11-luglio2024" at bounding box center [66, 189] width 104 height 15
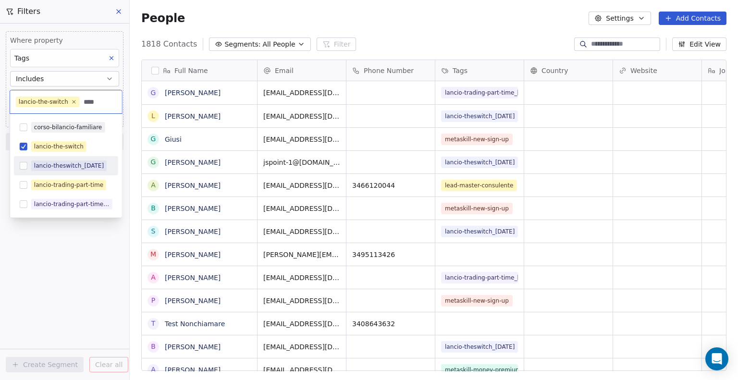
type input "****"
click at [31, 163] on span "lancio-theswitch_[DATE]" at bounding box center [68, 166] width 75 height 11
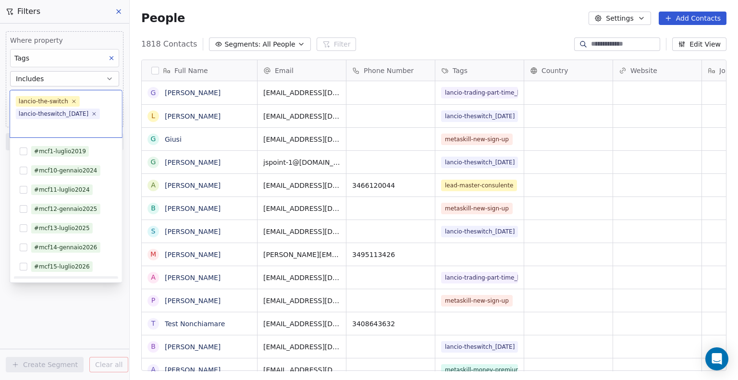
click at [58, 311] on html "Metaskill Contacts People Marketing Workflows Campaigns Sales Pipelines Sequenc…" at bounding box center [369, 190] width 738 height 380
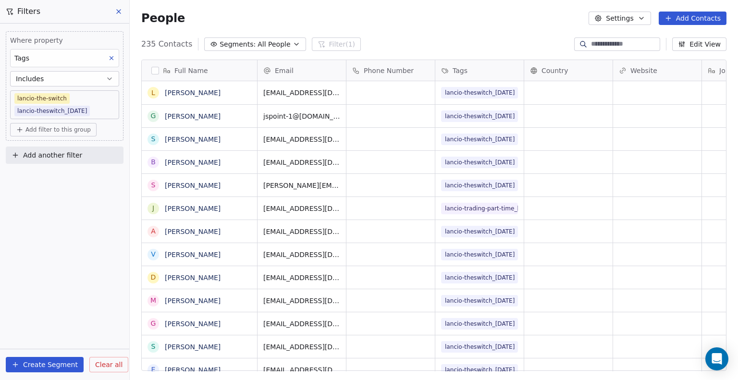
click at [38, 157] on span "Add another filter" at bounding box center [52, 155] width 59 height 10
click at [44, 174] on span "Contact properties" at bounding box center [47, 178] width 62 height 10
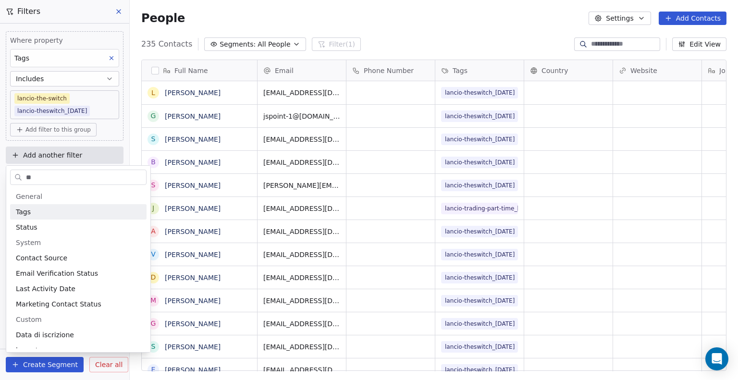
type input "*"
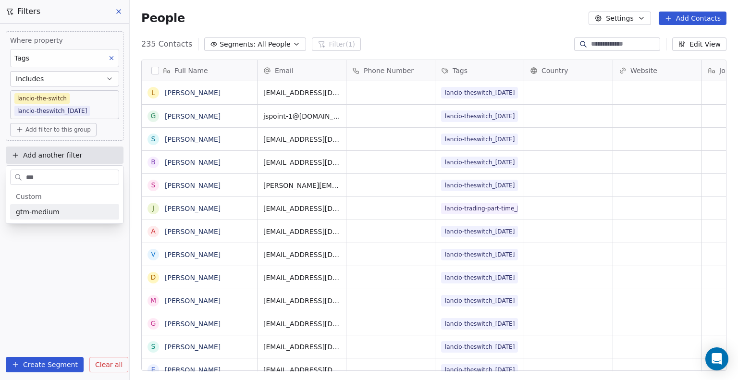
type input "***"
click at [49, 212] on span "gtm-medium" at bounding box center [38, 212] width 44 height 10
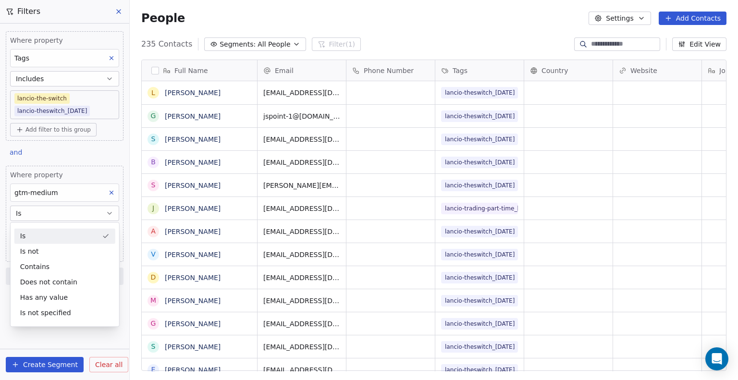
click at [44, 235] on div "Is" at bounding box center [64, 235] width 101 height 15
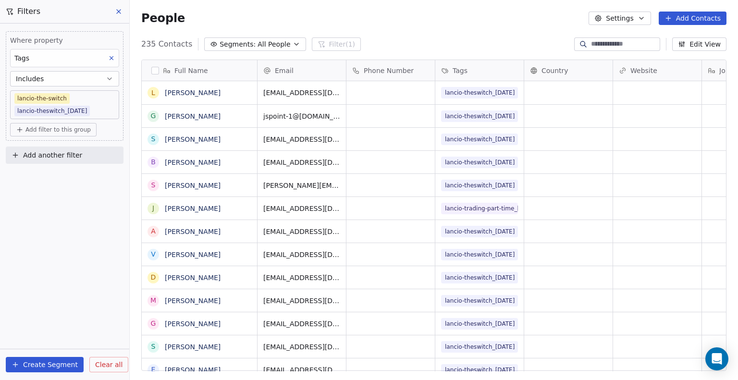
click at [43, 156] on span "Add another filter" at bounding box center [52, 155] width 59 height 10
click at [47, 176] on span "Contact properties" at bounding box center [47, 178] width 62 height 10
type input "***"
click at [54, 214] on span "gtm-medium" at bounding box center [38, 212] width 44 height 10
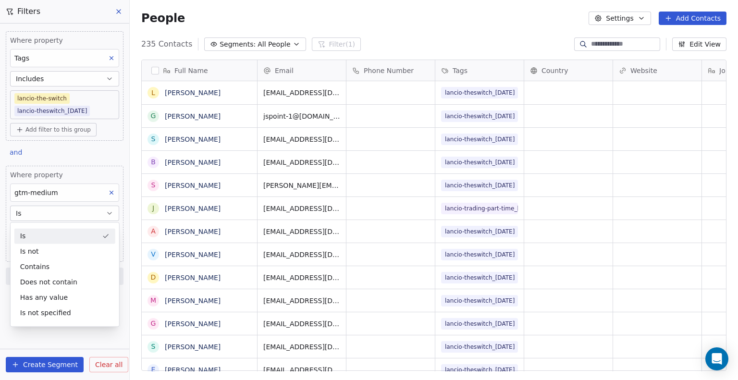
click at [1, 234] on div "Where property Tags Includes lancio-the-switch lancio-theswitch_[DATE] Add filt…" at bounding box center [64, 156] width 129 height 265
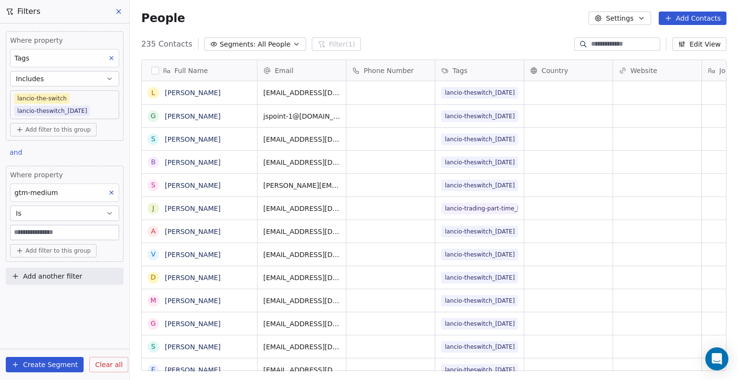
click at [21, 234] on input at bounding box center [65, 232] width 108 height 14
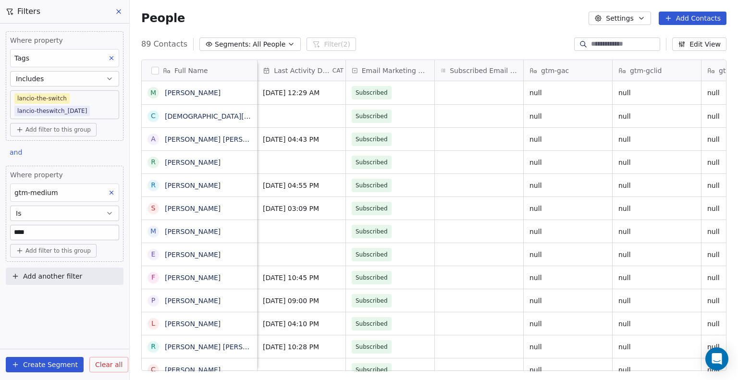
scroll to position [6, 1104]
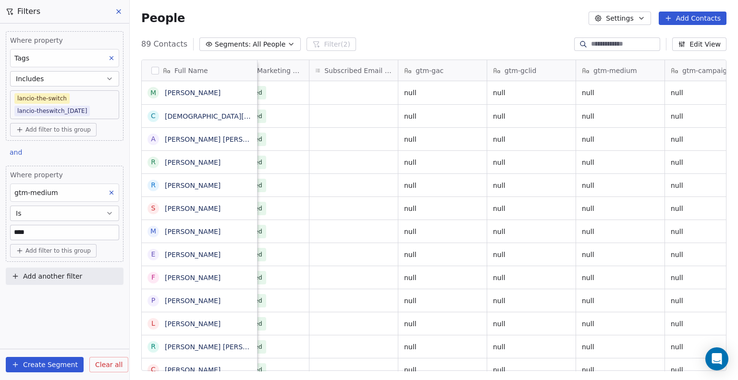
drag, startPoint x: 46, startPoint y: 234, endPoint x: 0, endPoint y: 235, distance: 45.7
click at [0, 235] on div "Where property Tags Includes lancio-the-switch lancio-theswitch_[DATE] Add filt…" at bounding box center [64, 156] width 129 height 265
type input "****"
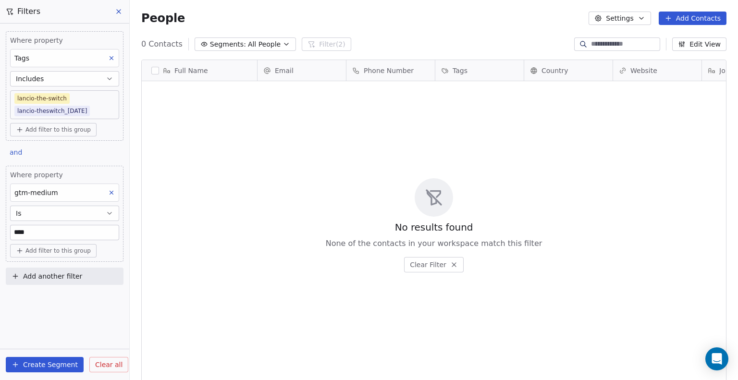
scroll to position [327, 601]
click at [42, 209] on button "Is" at bounding box center [64, 213] width 109 height 15
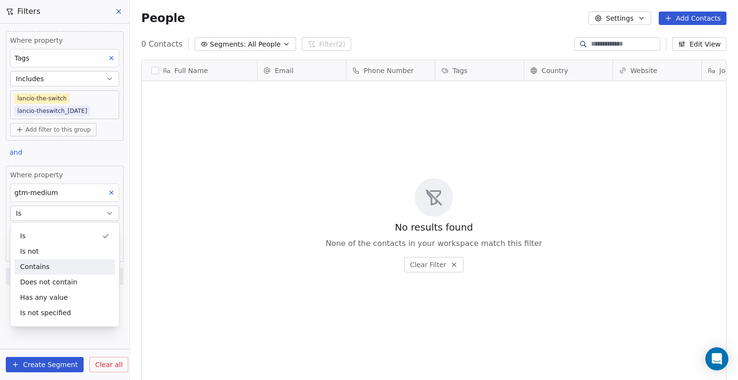
click at [43, 263] on div "Contains" at bounding box center [64, 266] width 101 height 15
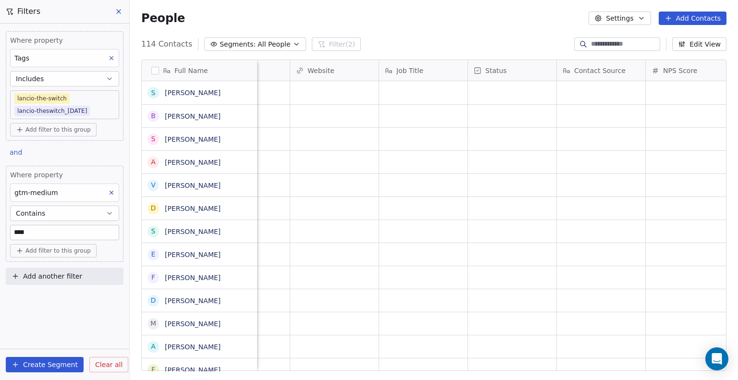
drag, startPoint x: 374, startPoint y: 155, endPoint x: 323, endPoint y: 146, distance: 51.8
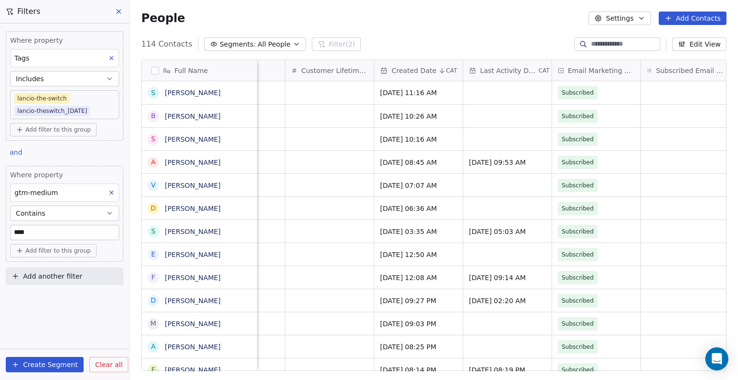
scroll to position [0, 774]
